Goal: Information Seeking & Learning: Learn about a topic

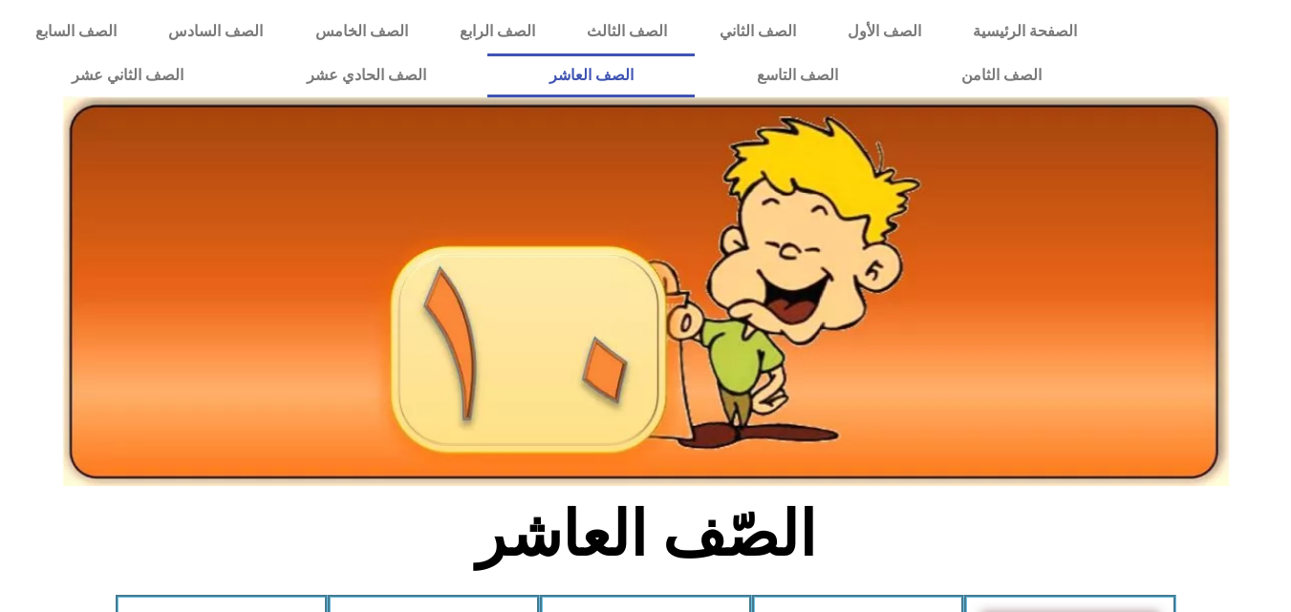
scroll to position [573, 0]
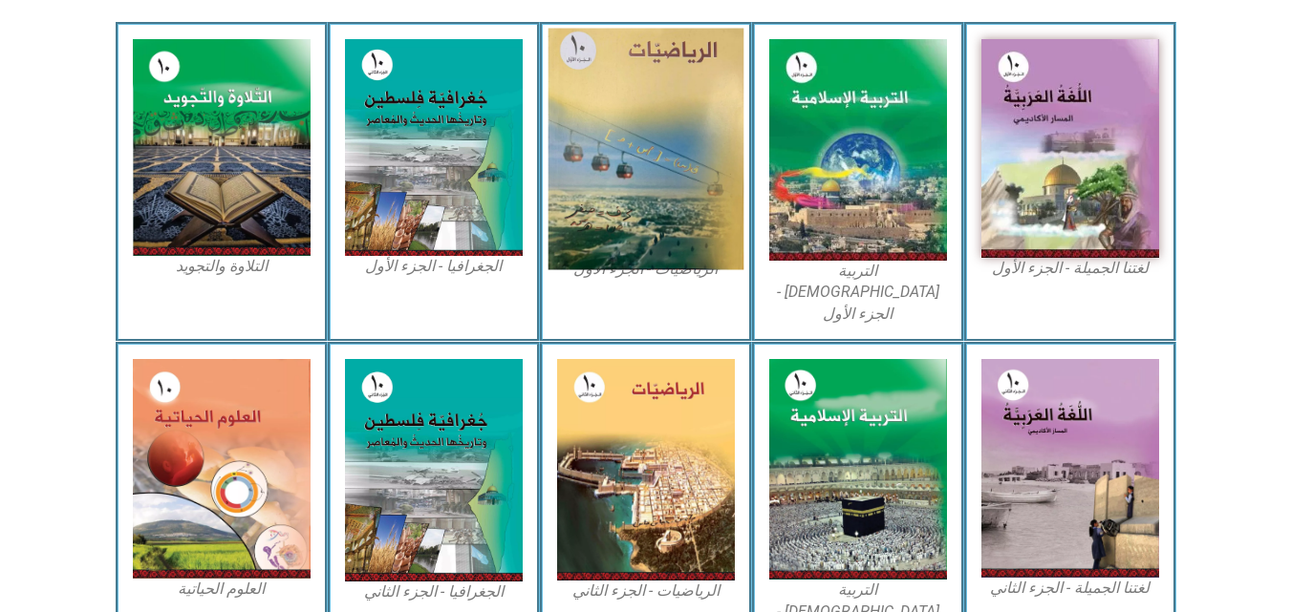
click at [568, 136] on img at bounding box center [645, 150] width 196 height 242
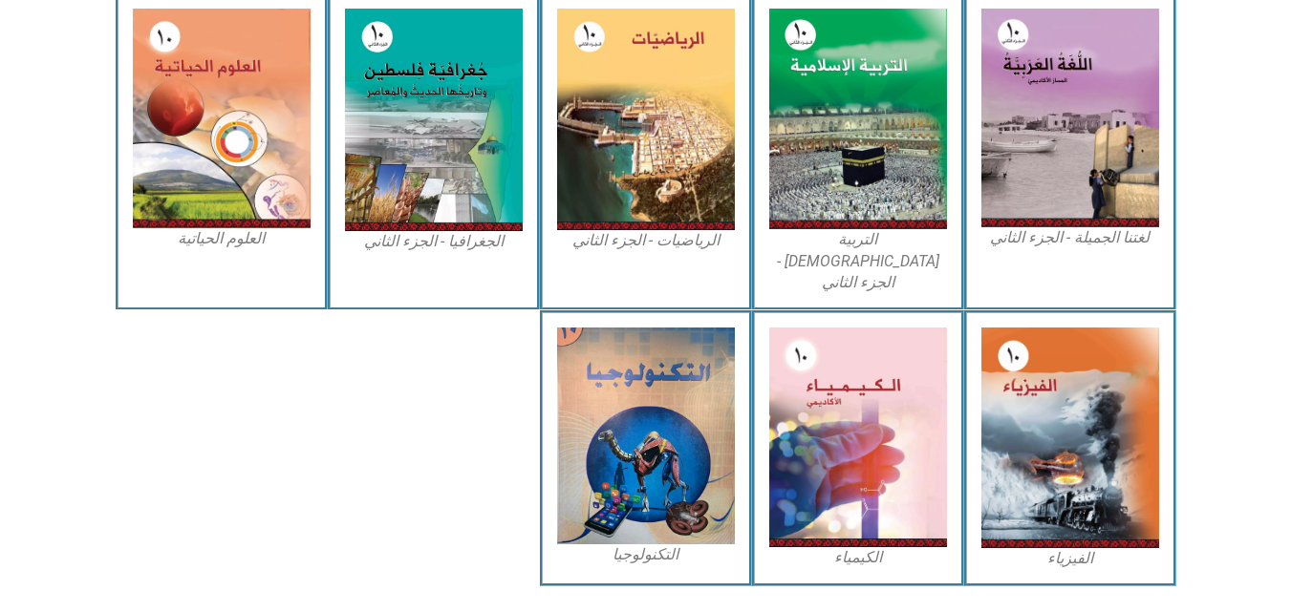
scroll to position [936, 0]
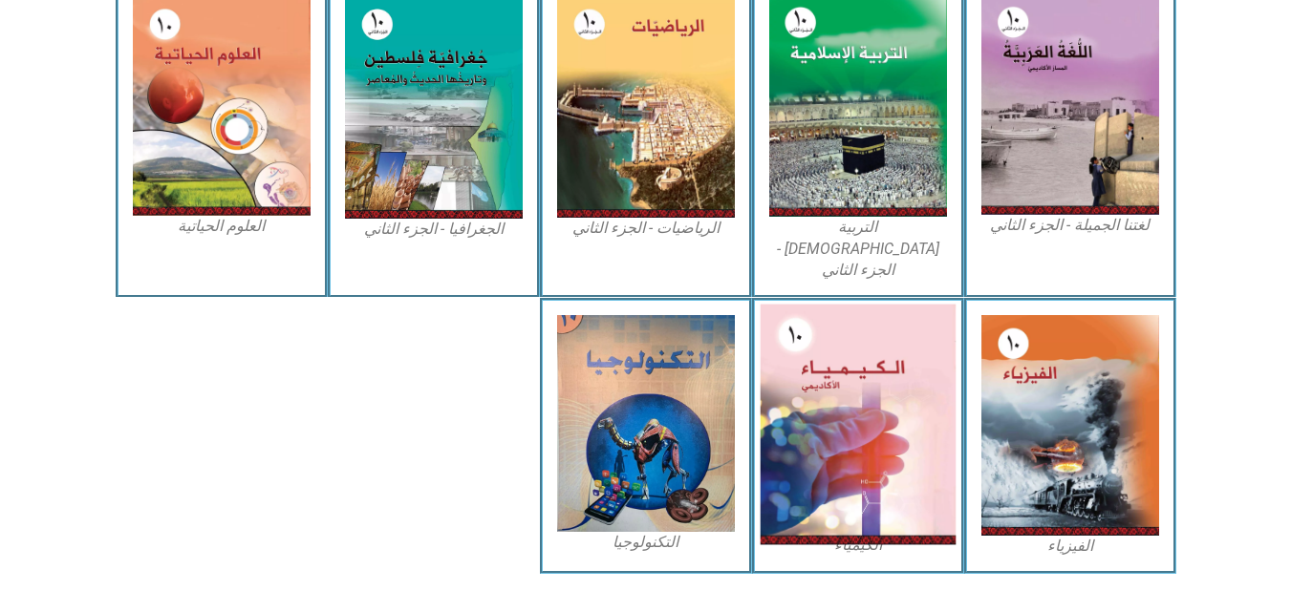
click at [919, 477] on img at bounding box center [857, 425] width 196 height 241
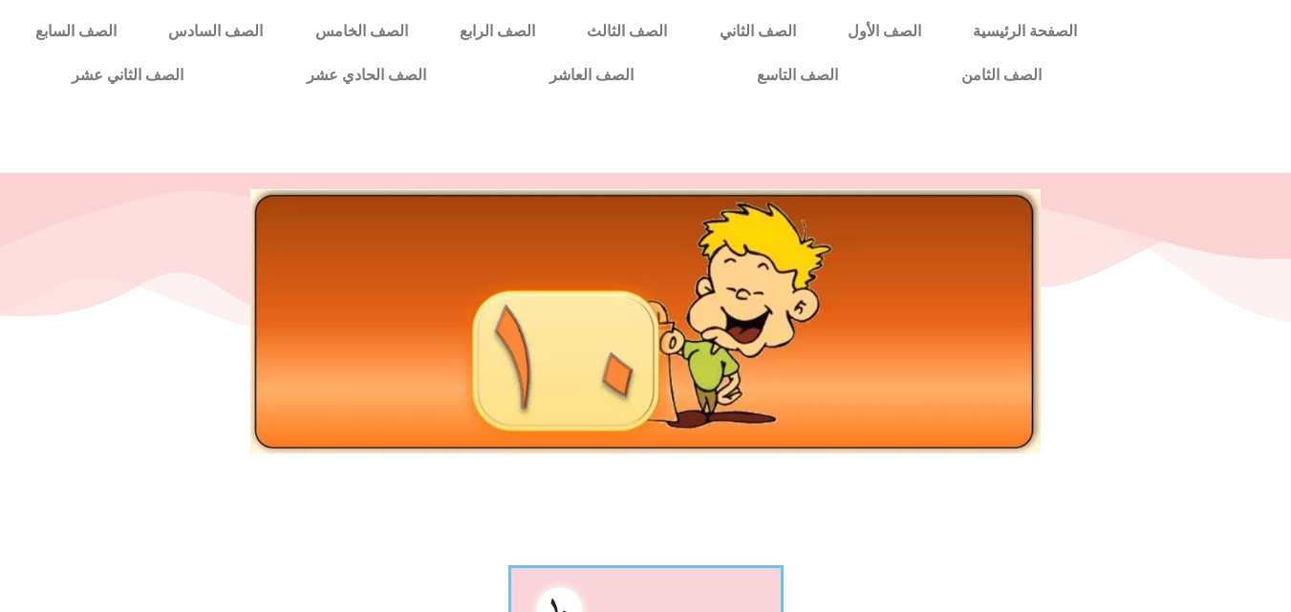
click at [898, 486] on div at bounding box center [645, 365] width 1291 height 382
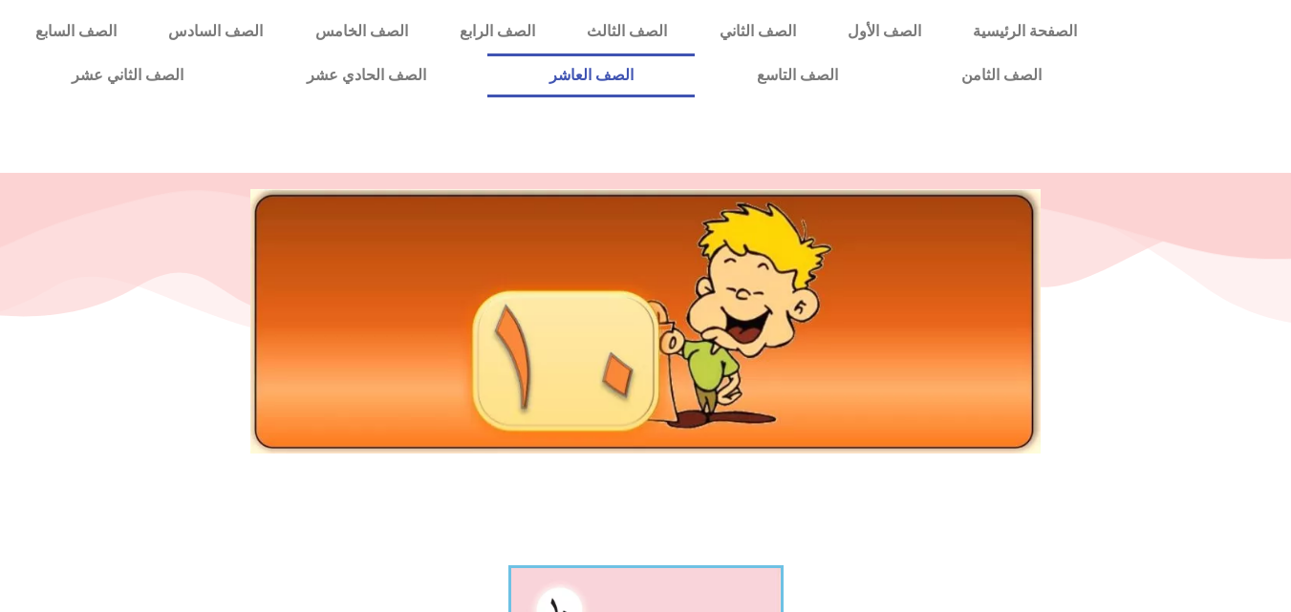
click at [694, 61] on link "الصف العاشر" at bounding box center [590, 75] width 207 height 44
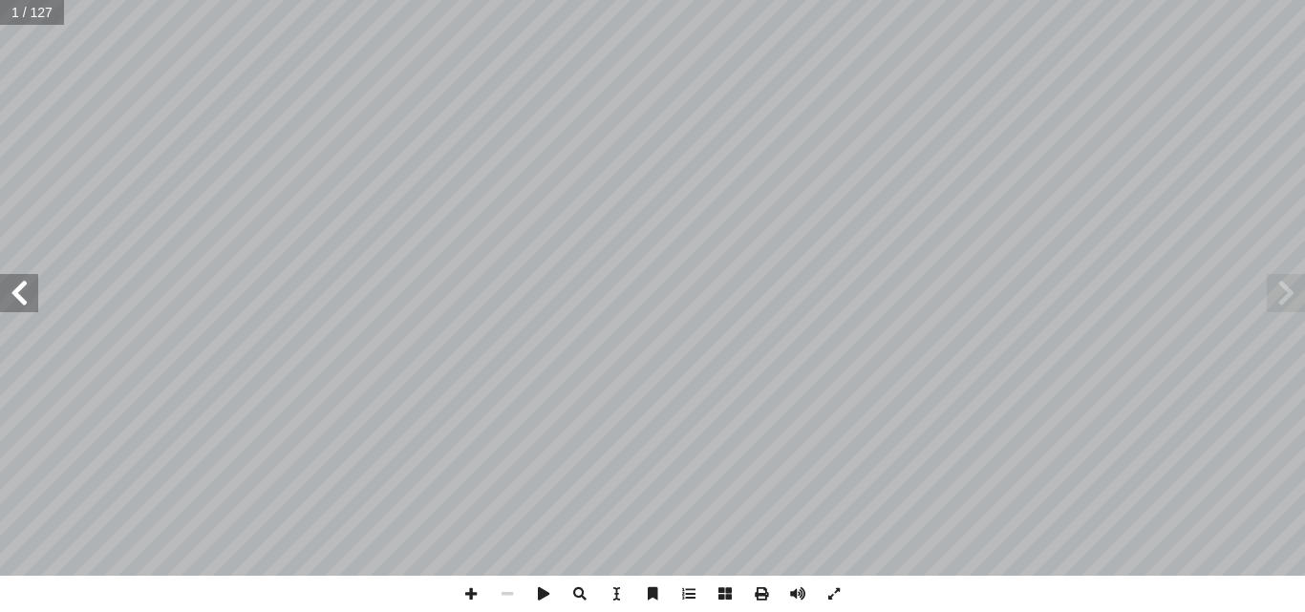
click at [32, 306] on span at bounding box center [19, 293] width 38 height 38
click at [1292, 288] on span at bounding box center [1286, 293] width 38 height 38
click at [2, 287] on span at bounding box center [19, 293] width 38 height 38
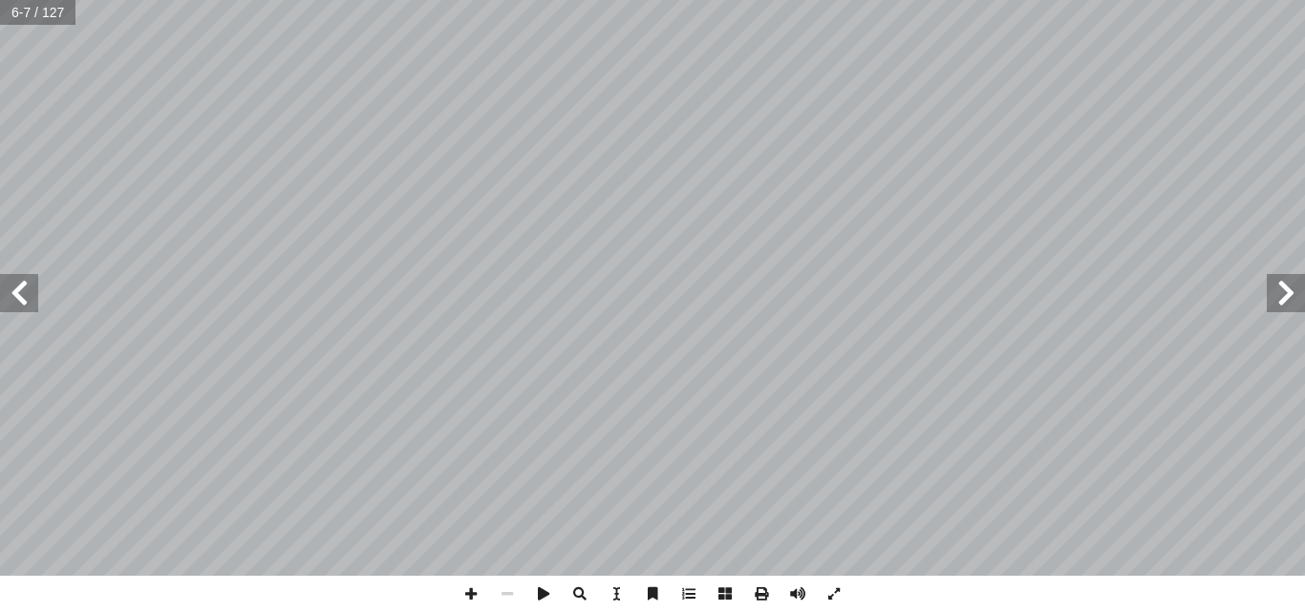
click at [2, 287] on span at bounding box center [19, 293] width 38 height 38
click at [1304, 174] on html "الصفحة الرئيسية الصف الأول الصف الثاني الصف الثالث الصف الرابع الصف الخامس الصف…" at bounding box center [652, 87] width 1305 height 174
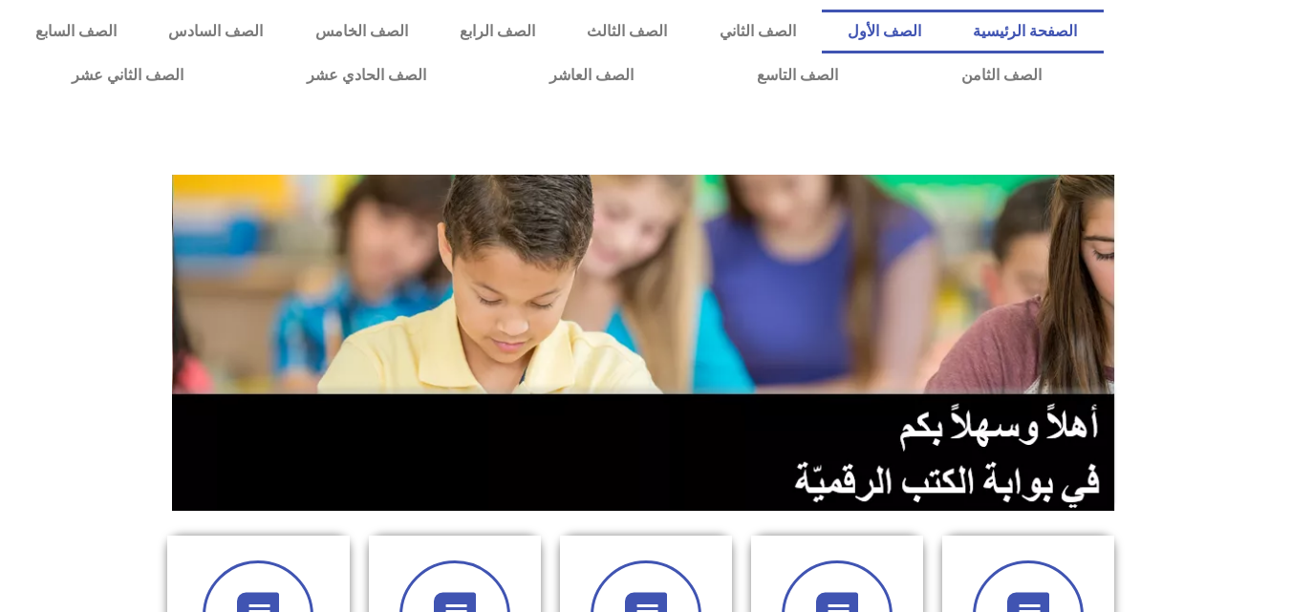
click at [938, 40] on link "الصف الأول" at bounding box center [884, 32] width 125 height 44
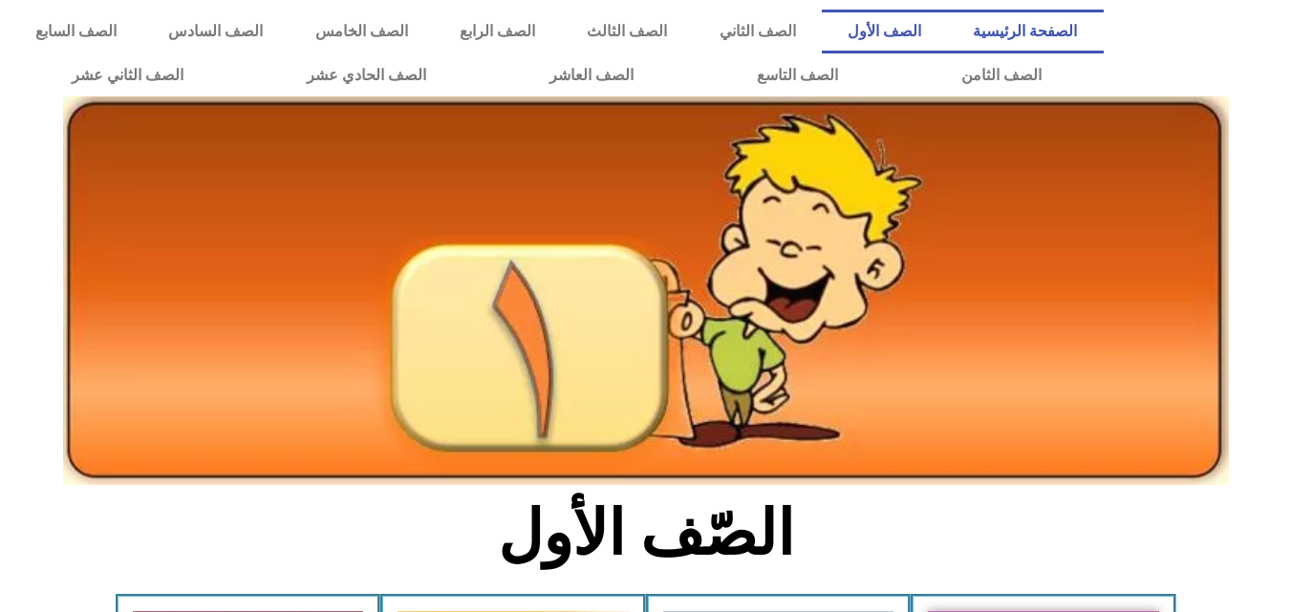
scroll to position [535, 0]
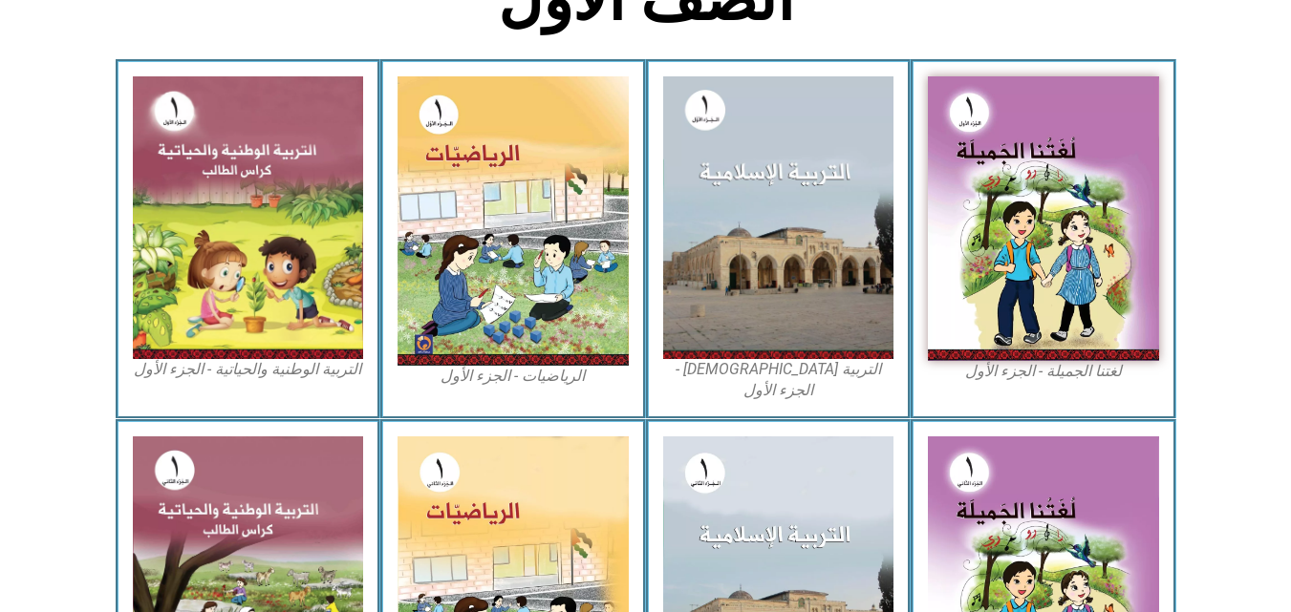
click at [1286, 177] on icon at bounding box center [644, 122] width 1291 height 129
